Goal: Information Seeking & Learning: Learn about a topic

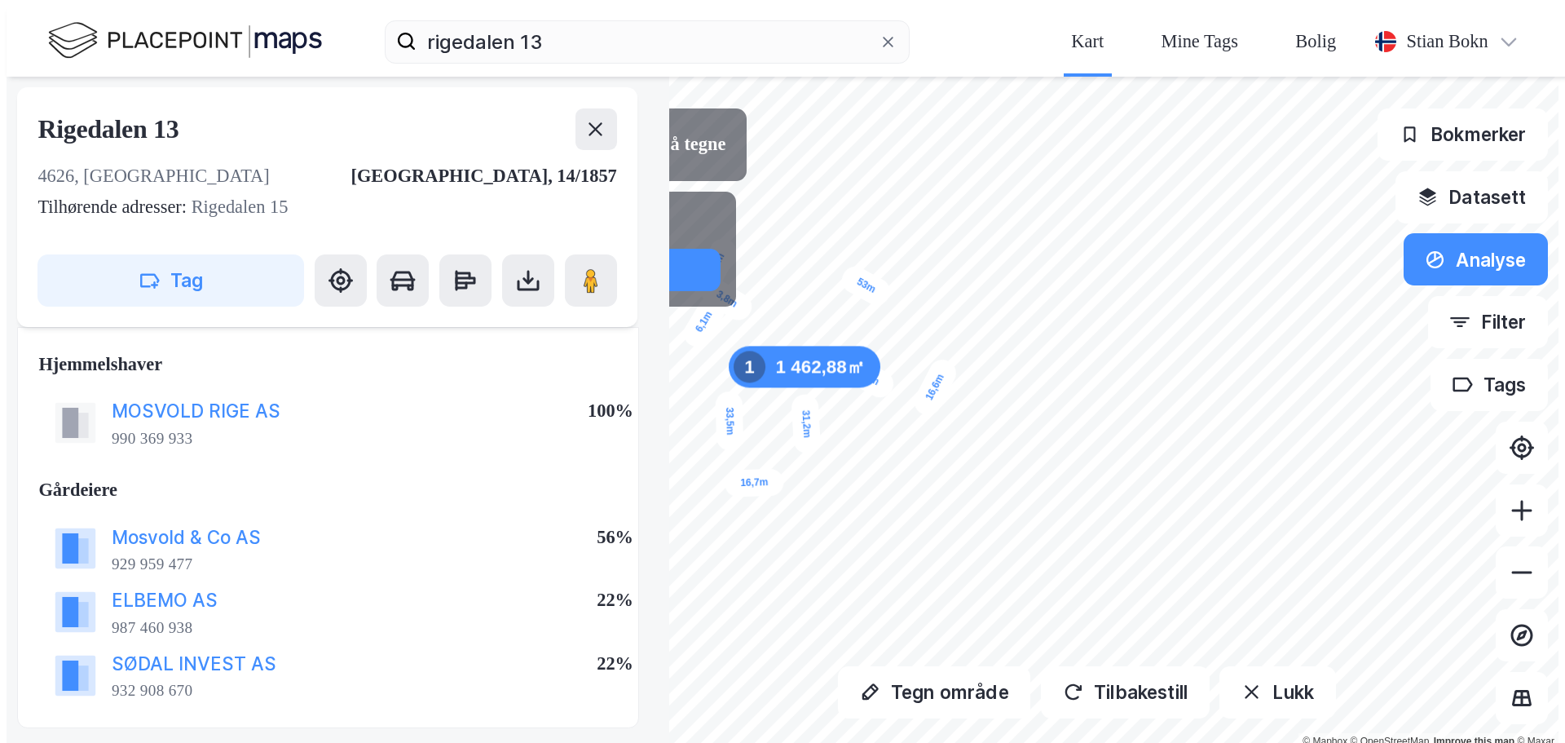
scroll to position [491, 0]
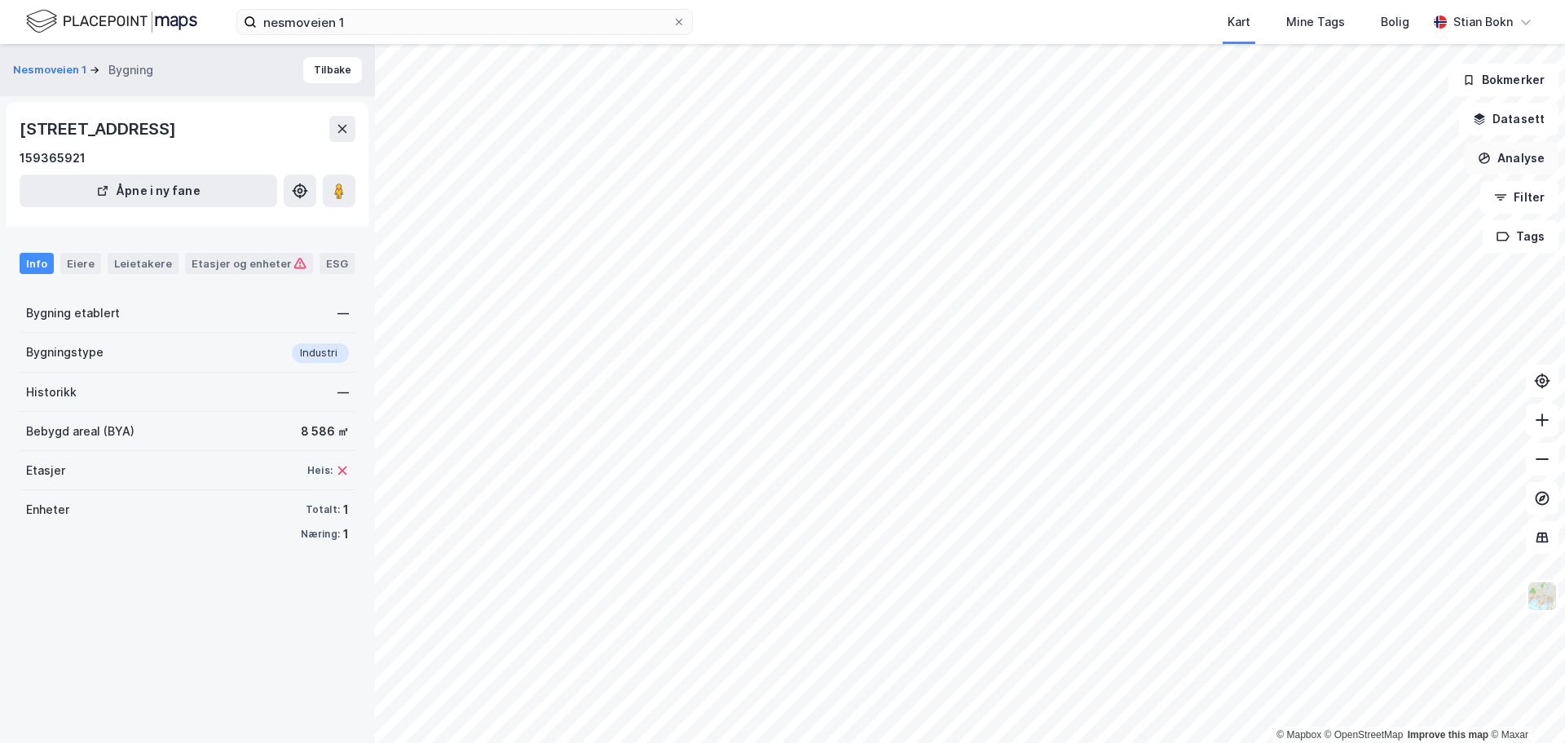
click at [1491, 157] on icon "button" at bounding box center [1484, 158] width 13 height 13
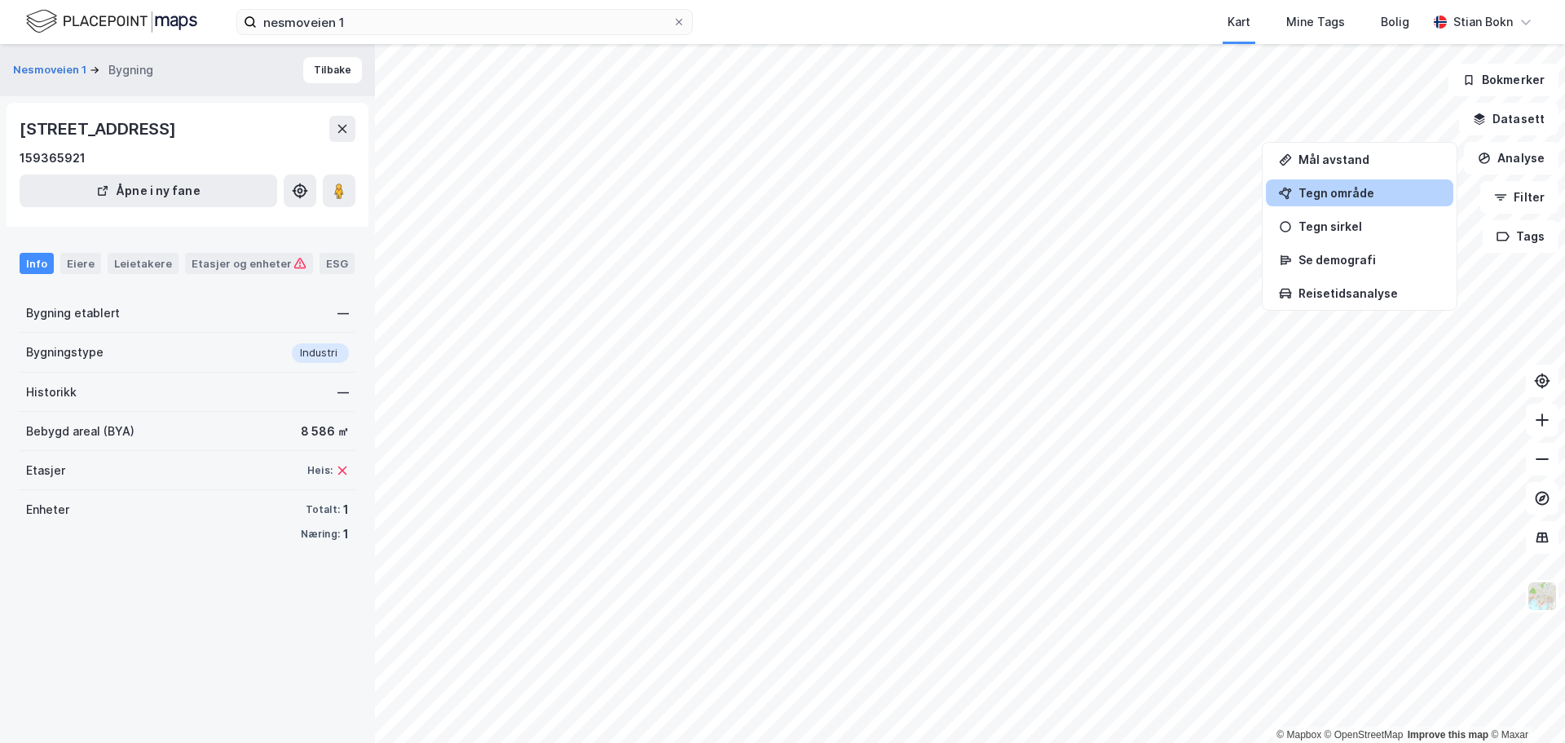
click at [1391, 186] on div "Tegn område" at bounding box center [1369, 193] width 142 height 14
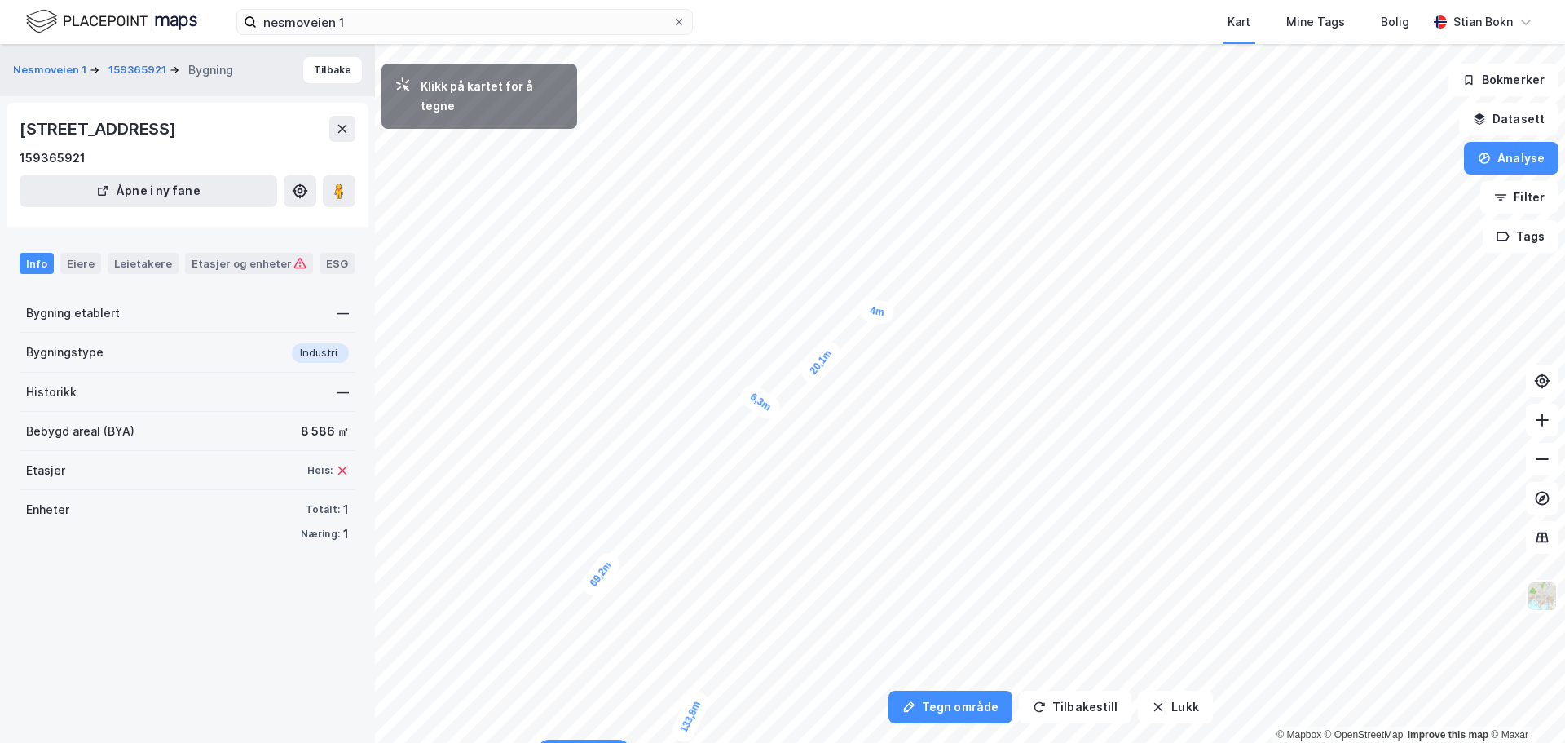
drag, startPoint x: 963, startPoint y: 181, endPoint x: 893, endPoint y: 314, distance: 150.2
click at [893, 314] on div "4m" at bounding box center [876, 312] width 37 height 28
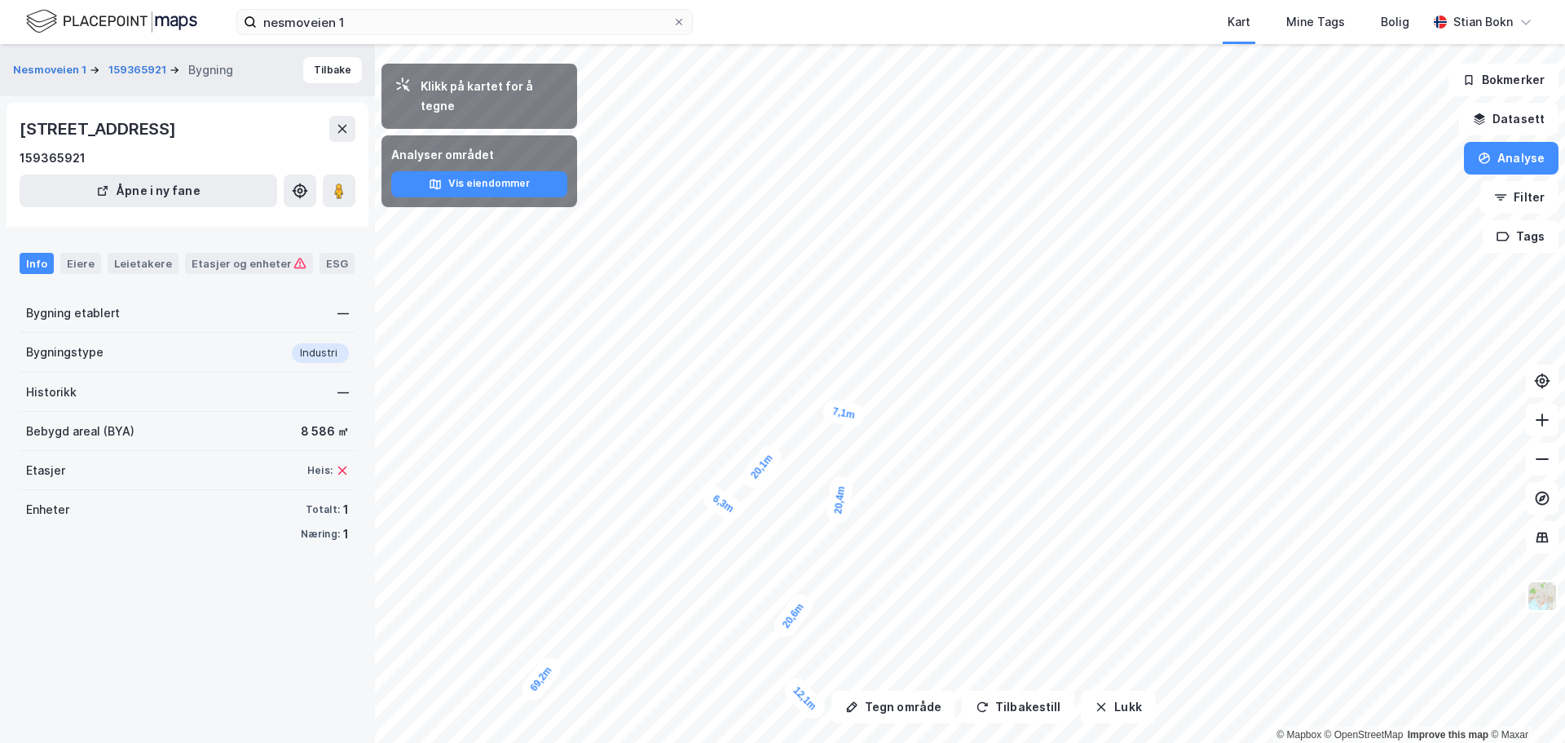
click at [873, 742] on html "nesmoveien 1 Kart Mine Tags Bolig Stian Bokn Tegn område Tilbakestill Lukk Klik…" at bounding box center [782, 371] width 1565 height 743
click at [1021, 702] on button "Tilbakestill" at bounding box center [1018, 706] width 112 height 33
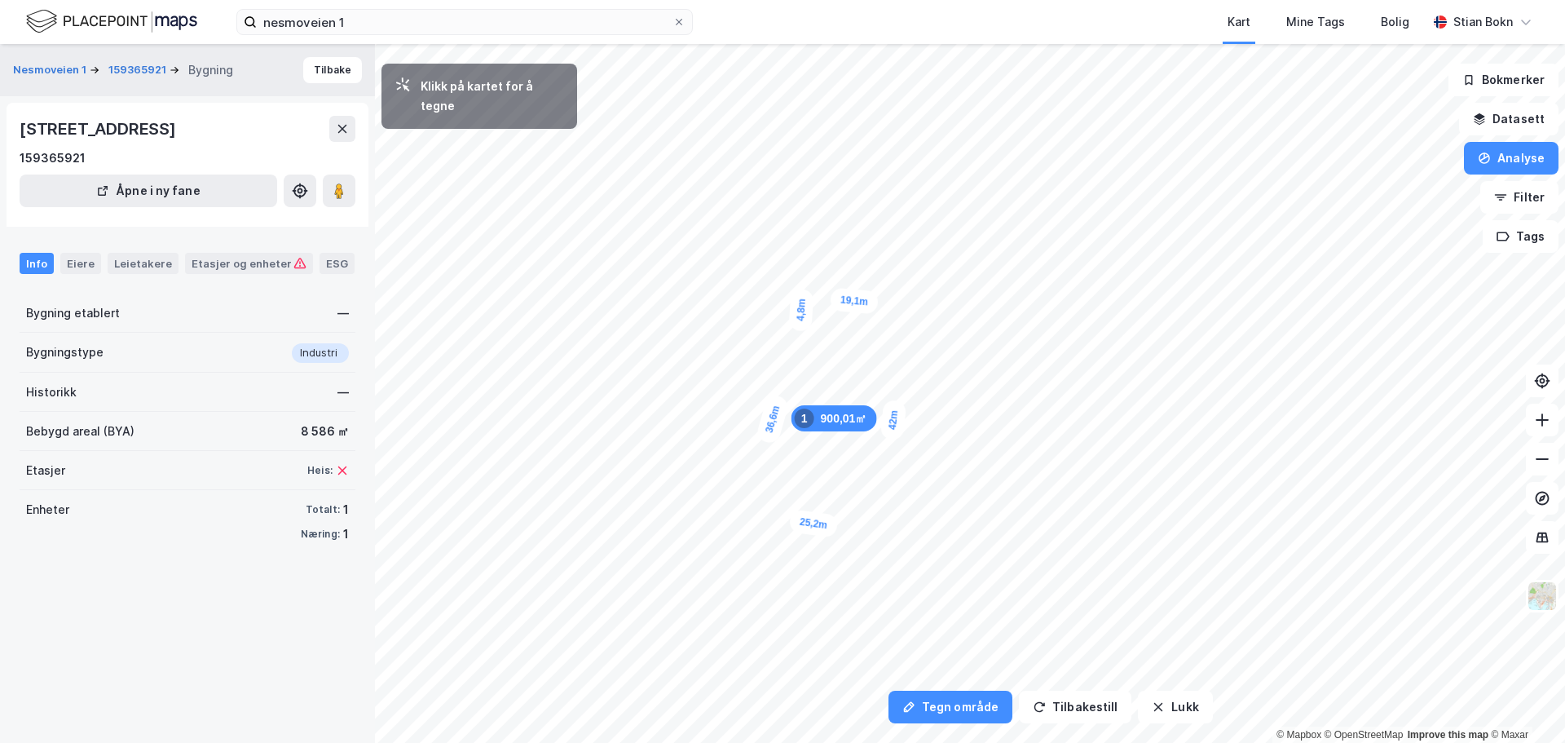
click at [800, 324] on div "4,8m" at bounding box center [800, 309] width 25 height 43
click at [758, 322] on div "7,8m" at bounding box center [778, 323] width 43 height 26
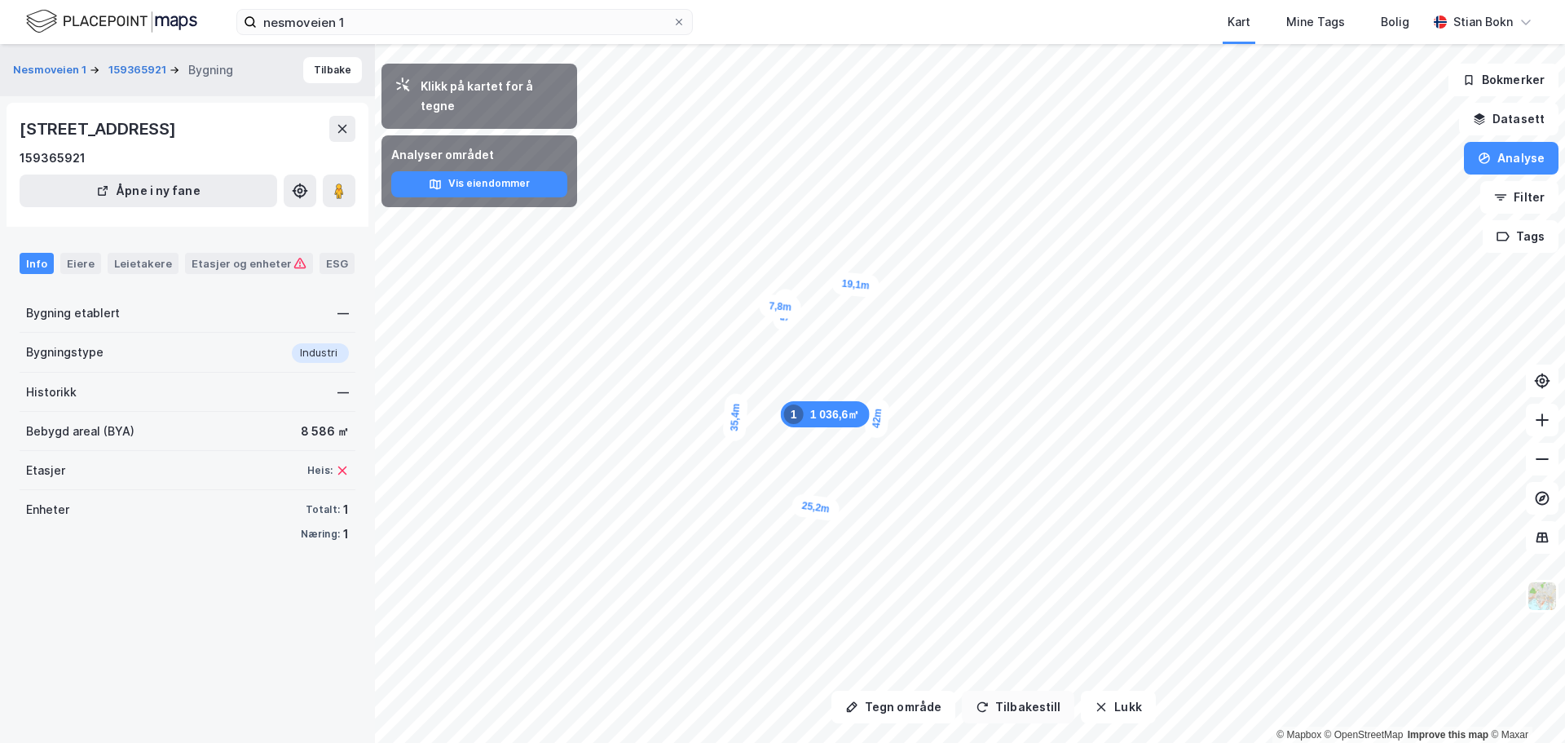
click at [1003, 719] on button "Tilbakestill" at bounding box center [1018, 706] width 112 height 33
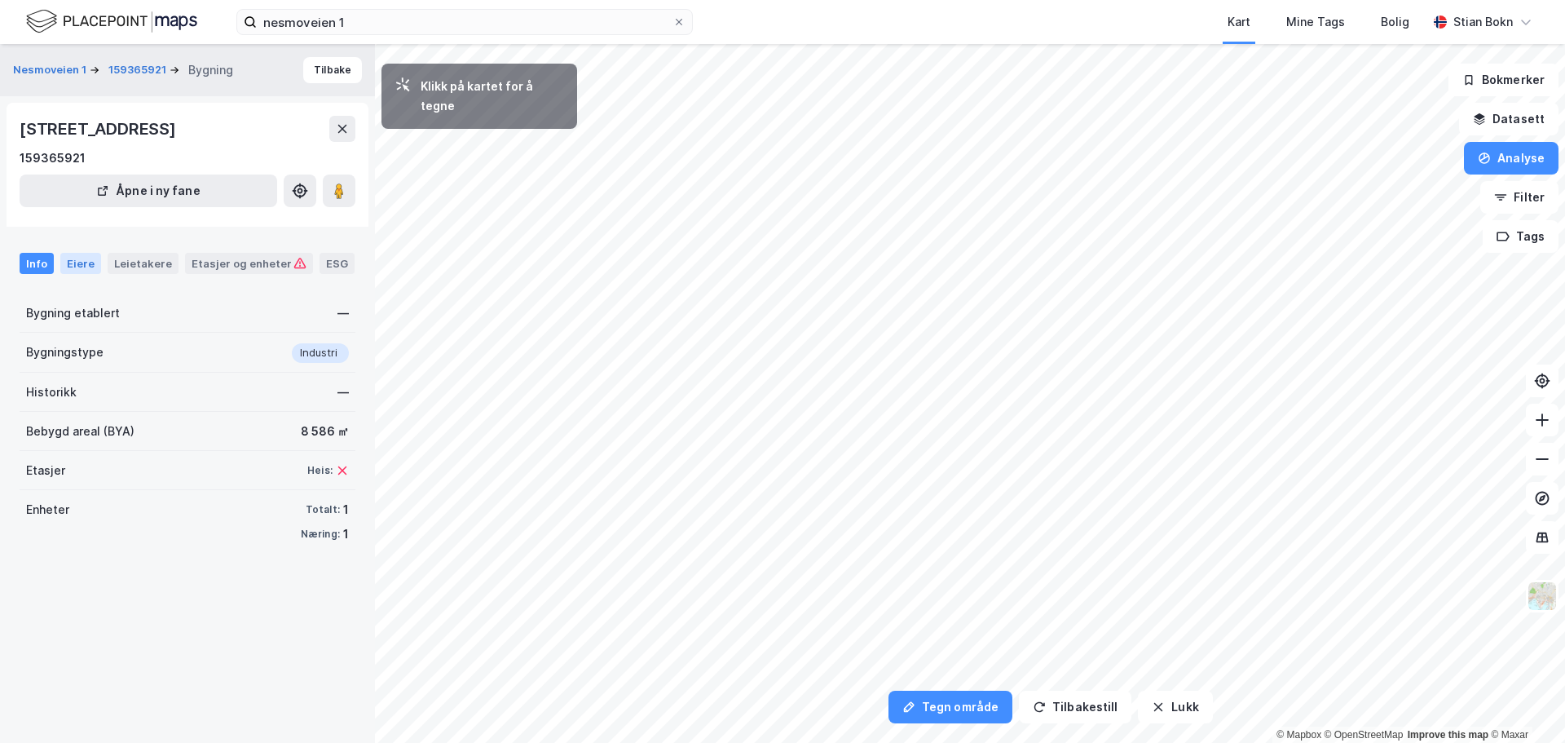
click at [79, 257] on div "Eiere" at bounding box center [80, 263] width 41 height 21
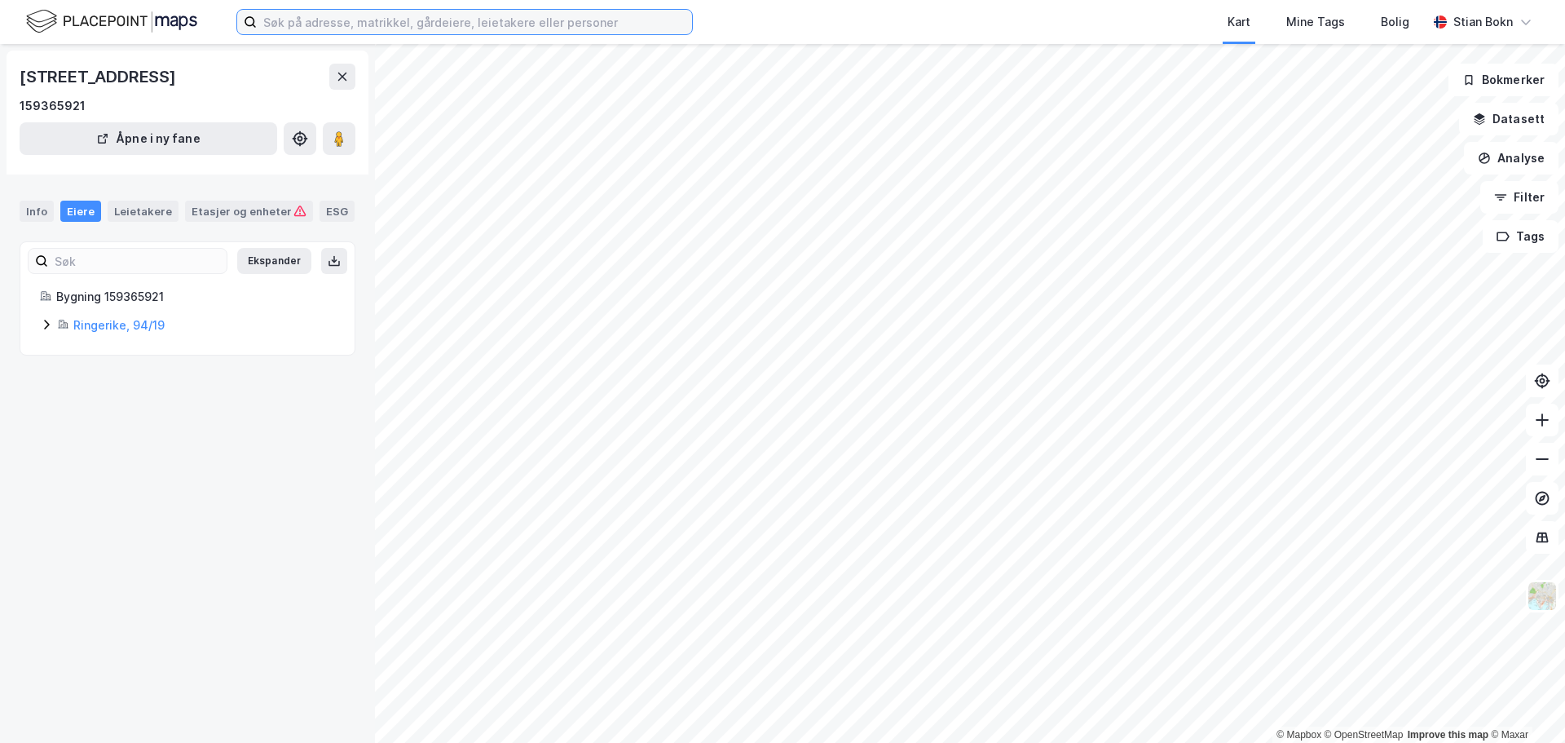
click at [386, 19] on input at bounding box center [474, 22] width 435 height 24
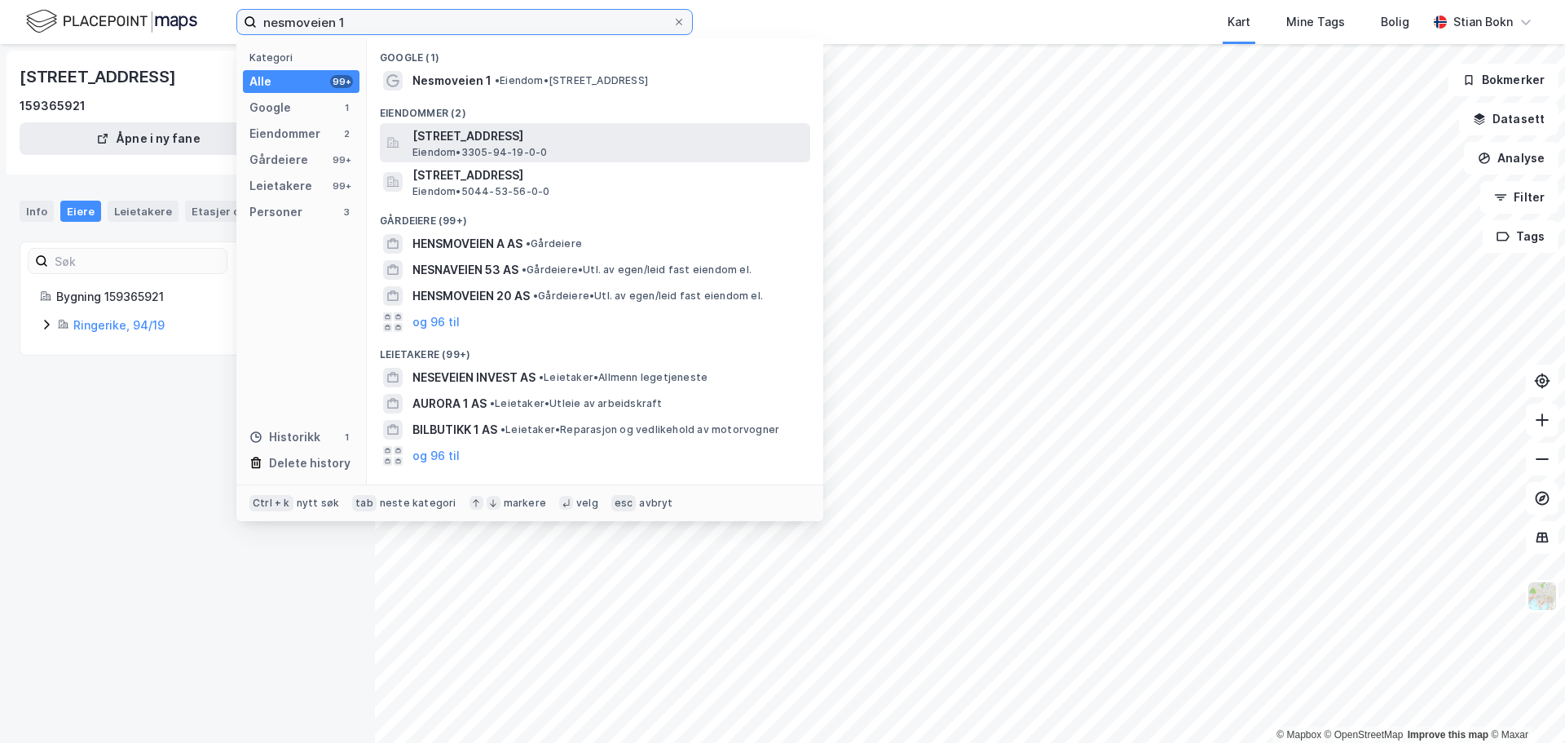
type input "nesmoveien 1"
click at [470, 146] on span "Eiendom • 3305-94-19-0-0" at bounding box center [479, 152] width 134 height 13
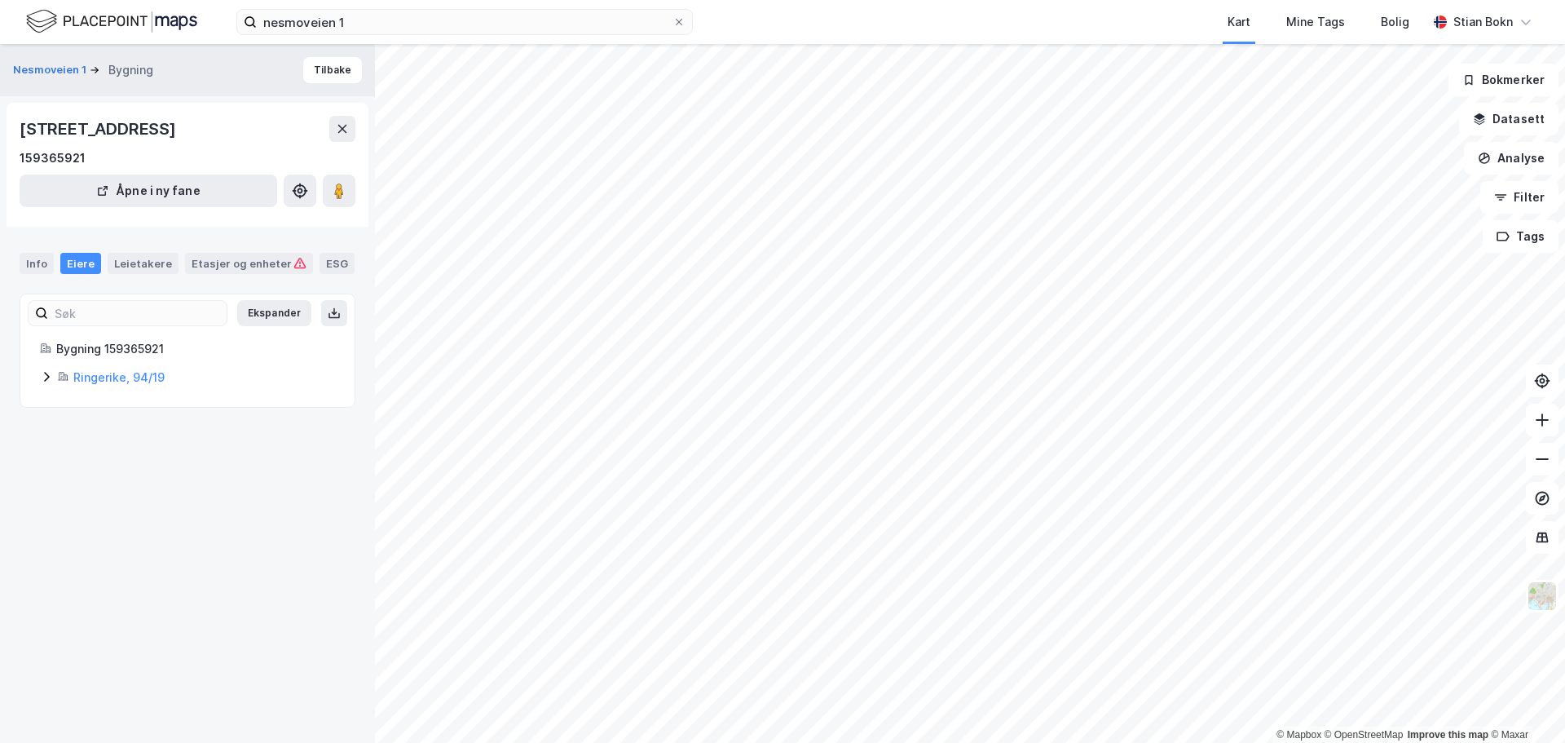
click at [45, 245] on div "Info Eiere Leietakere Etasjer og enheter ESG" at bounding box center [187, 256] width 375 height 47
click at [42, 255] on div "Info" at bounding box center [37, 263] width 34 height 21
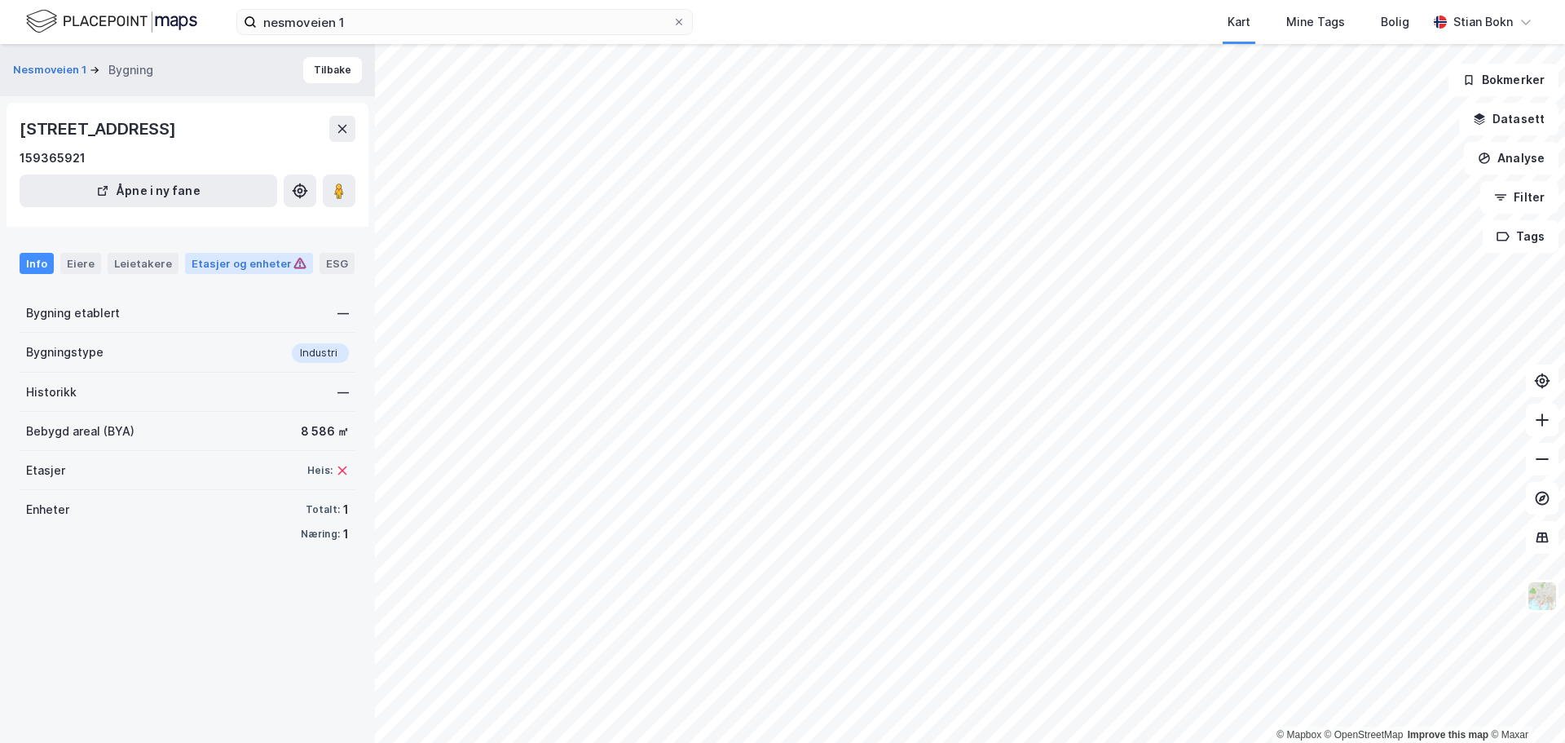
click at [236, 269] on div "Etasjer og enheter" at bounding box center [249, 263] width 115 height 15
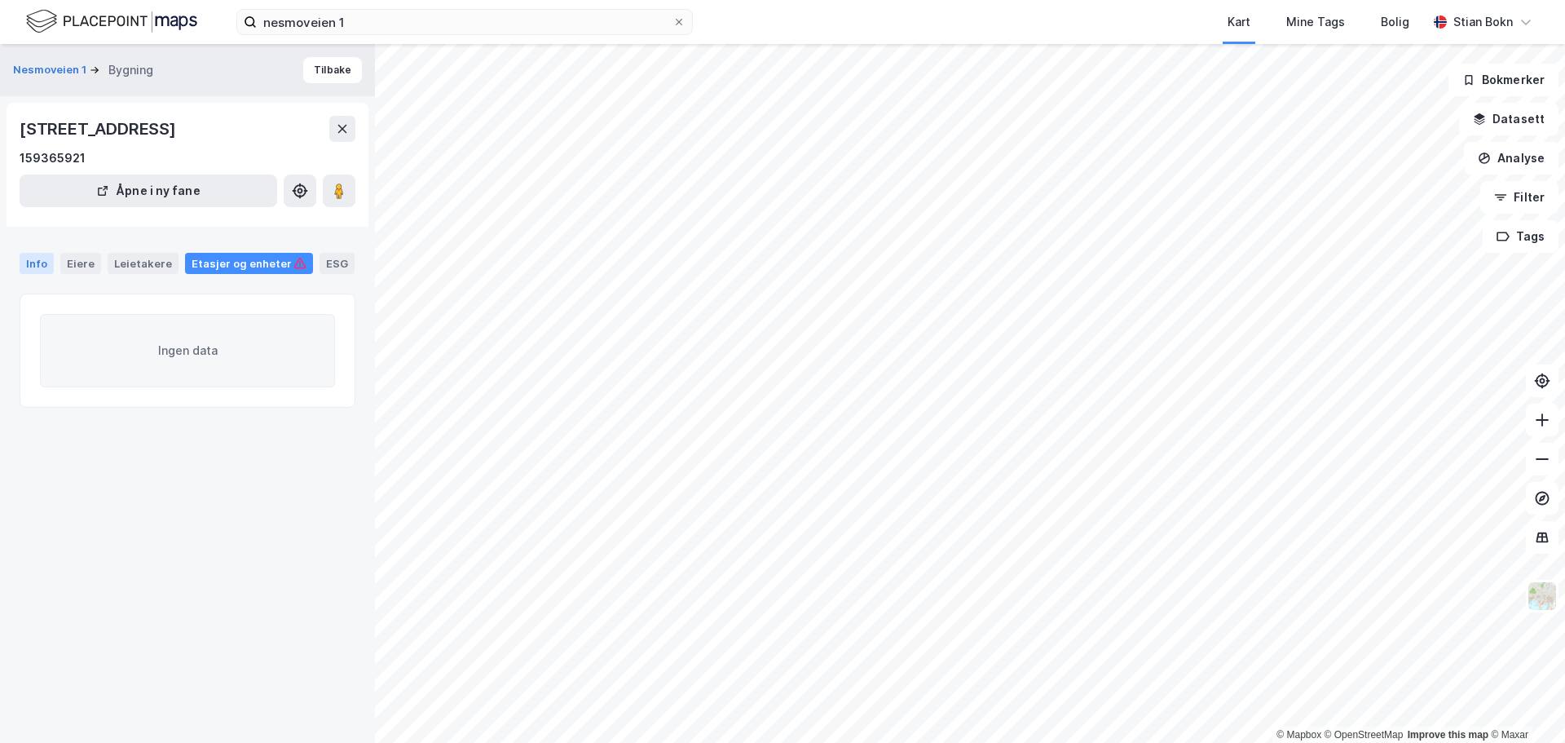
click at [34, 258] on div "Info" at bounding box center [37, 263] width 34 height 21
